Goal: Task Accomplishment & Management: Manage account settings

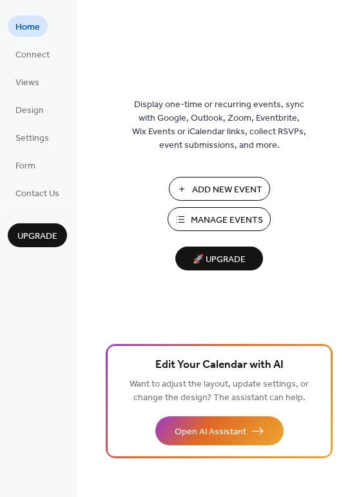
click at [199, 222] on span "Manage Events" at bounding box center [227, 220] width 72 height 14
click at [43, 55] on span "Connect" at bounding box center [32, 55] width 34 height 14
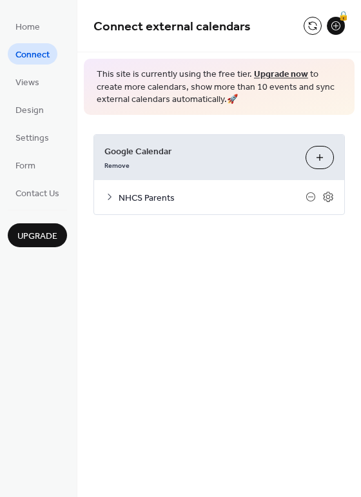
click at [110, 197] on icon at bounding box center [109, 197] width 10 height 10
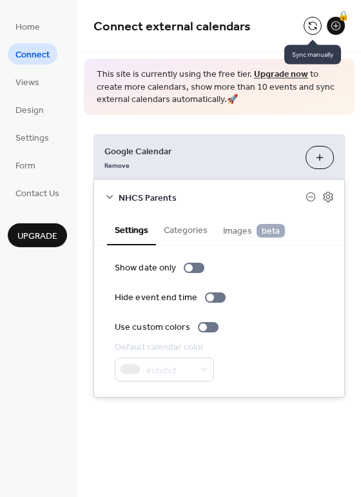
click at [311, 27] on button at bounding box center [313, 26] width 18 height 18
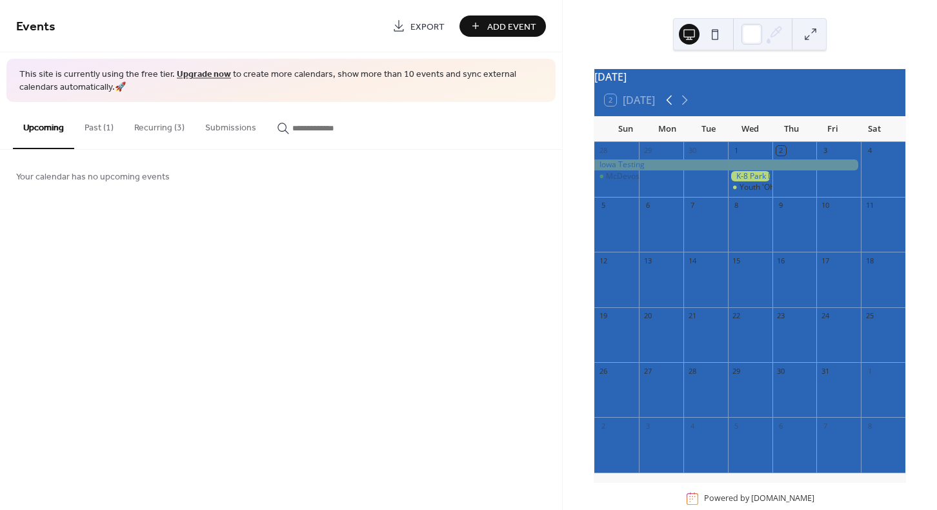
click at [671, 108] on icon at bounding box center [668, 99] width 15 height 15
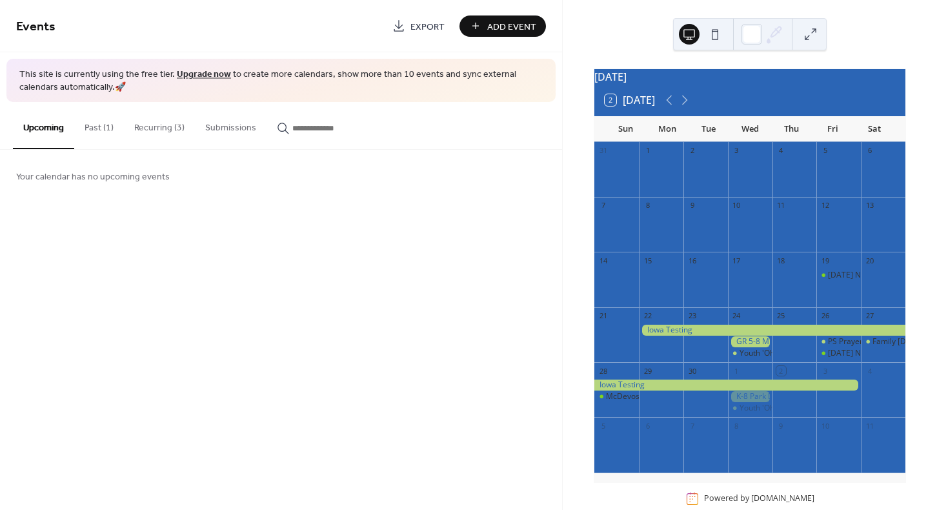
click at [704, 335] on div at bounding box center [772, 329] width 266 height 11
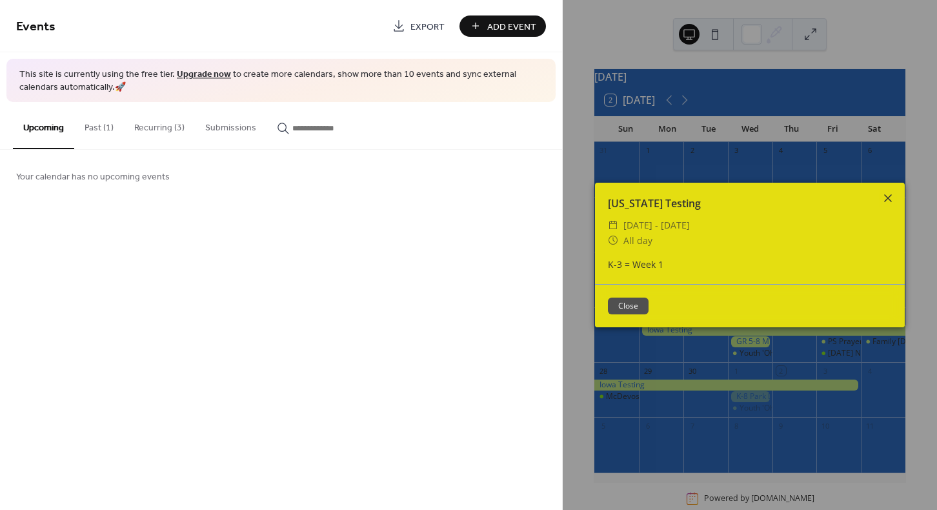
click at [889, 197] on icon at bounding box center [887, 197] width 15 height 15
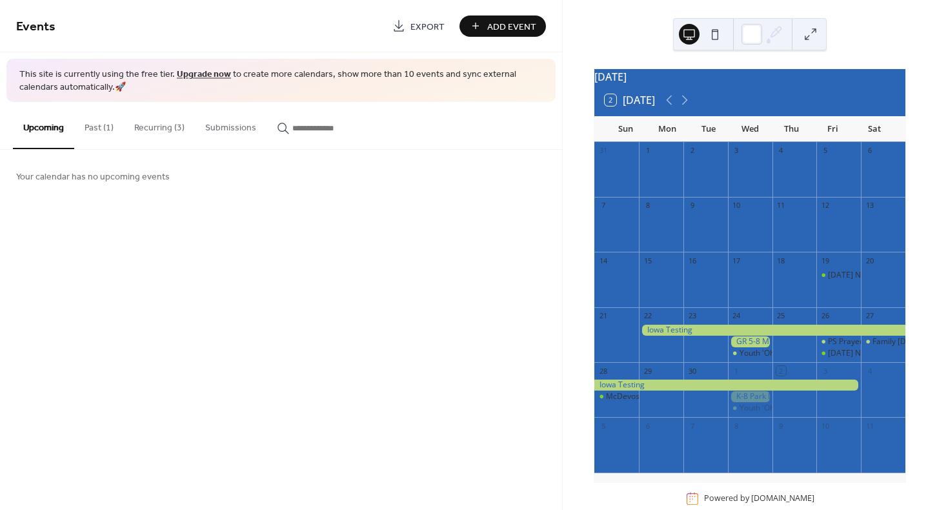
click at [715, 335] on div at bounding box center [772, 329] width 266 height 11
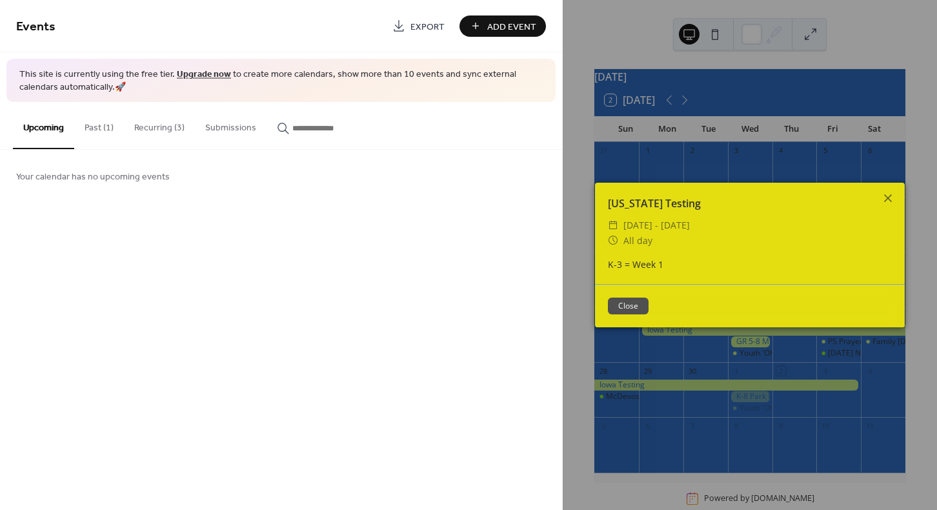
click at [97, 126] on button "Past (1)" at bounding box center [99, 125] width 50 height 46
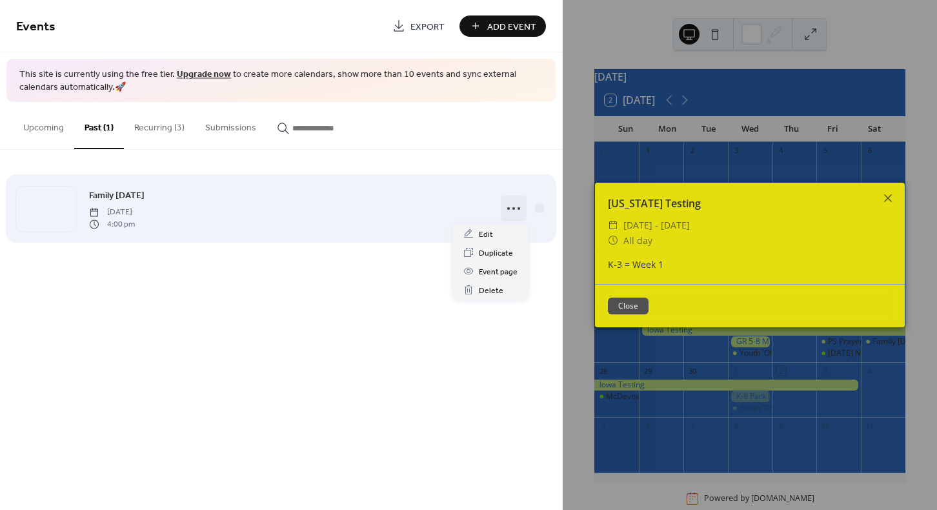
click at [515, 206] on icon at bounding box center [513, 208] width 21 height 21
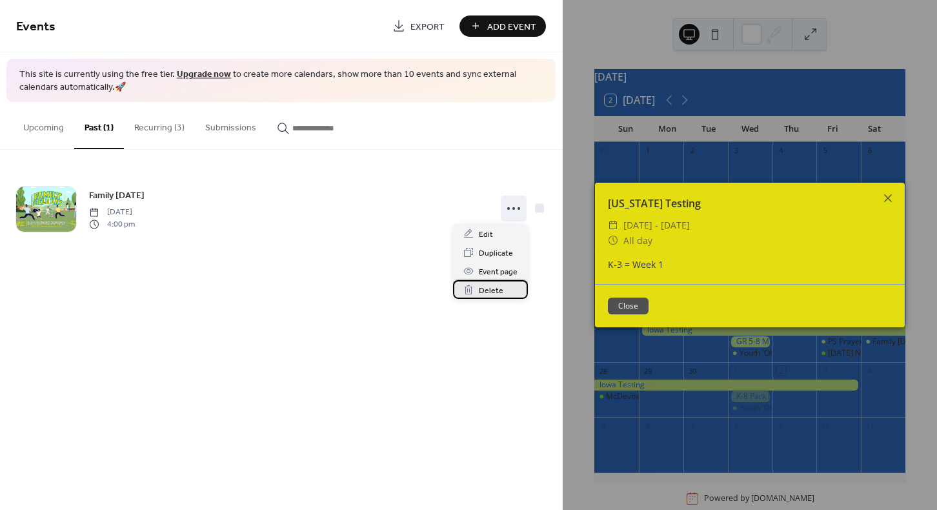
click at [490, 292] on span "Delete" at bounding box center [491, 291] width 25 height 14
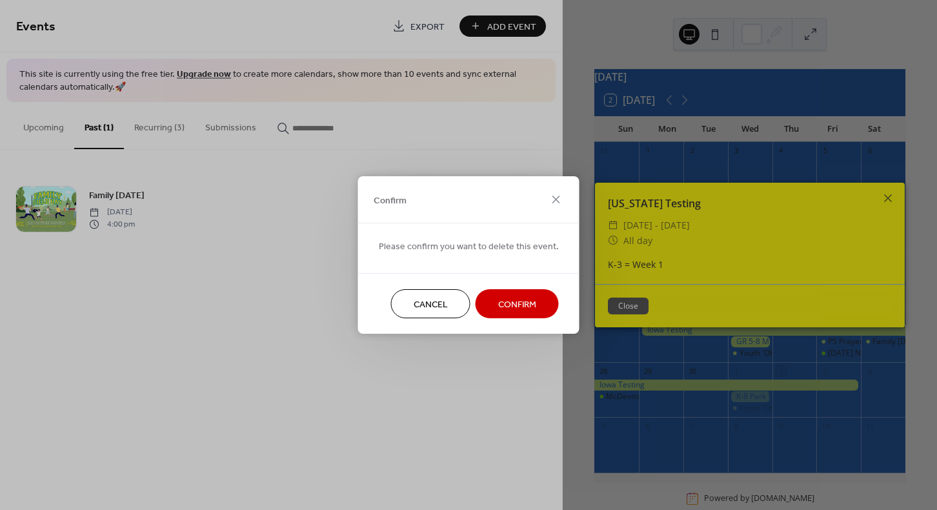
click at [505, 303] on span "Confirm" at bounding box center [517, 305] width 38 height 14
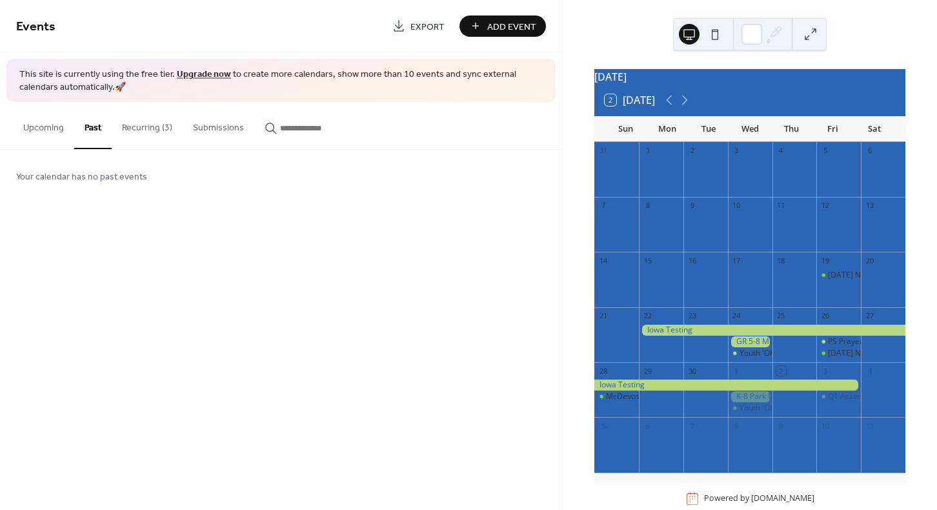
click at [145, 129] on button "Recurring (3)" at bounding box center [147, 125] width 71 height 46
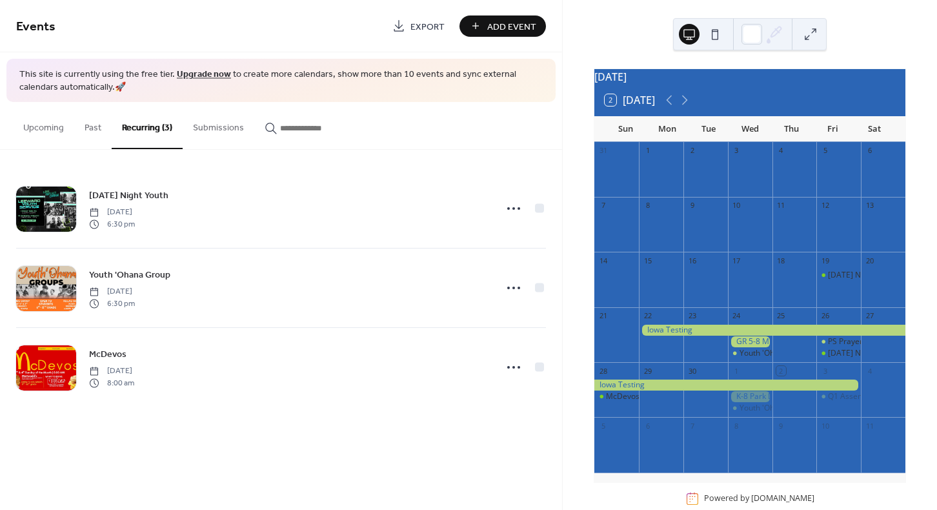
click at [219, 126] on button "Submissions" at bounding box center [219, 125] width 72 height 46
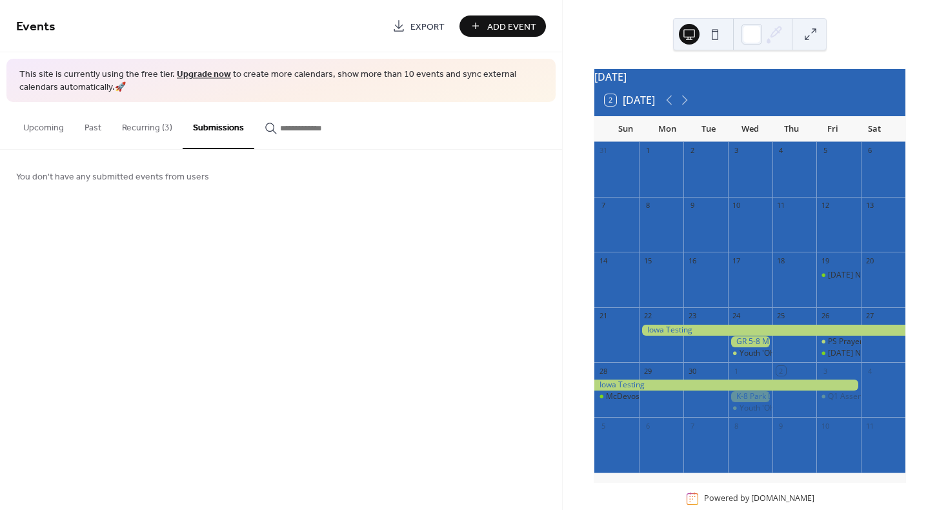
click at [35, 129] on button "Upcoming" at bounding box center [43, 125] width 61 height 46
click at [682, 335] on div at bounding box center [772, 329] width 266 height 11
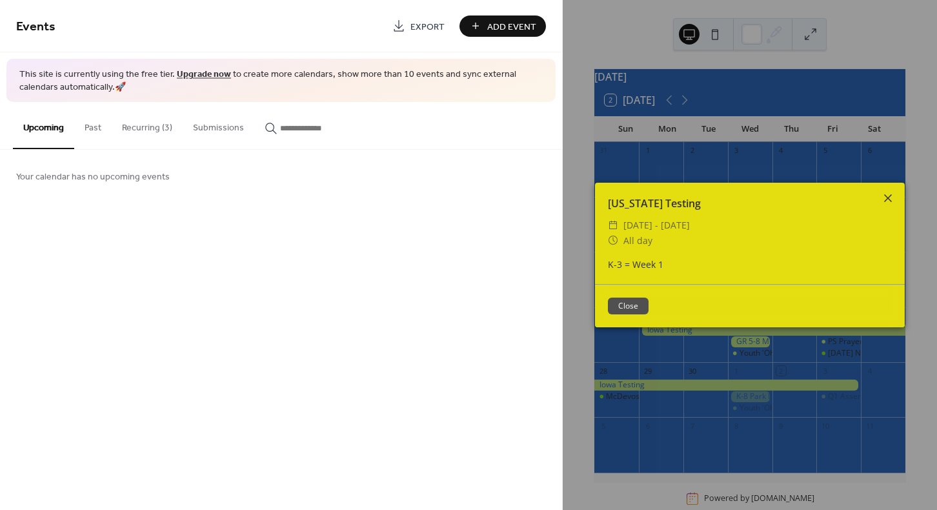
click at [887, 197] on icon at bounding box center [888, 198] width 8 height 8
